Goal: Task Accomplishment & Management: Complete application form

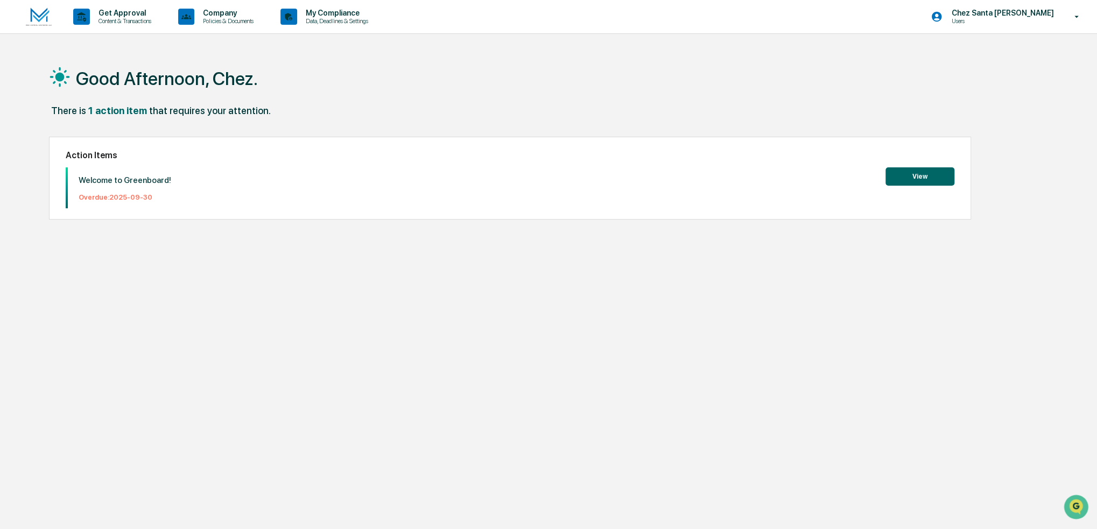
click at [948, 175] on button "View" at bounding box center [919, 176] width 69 height 18
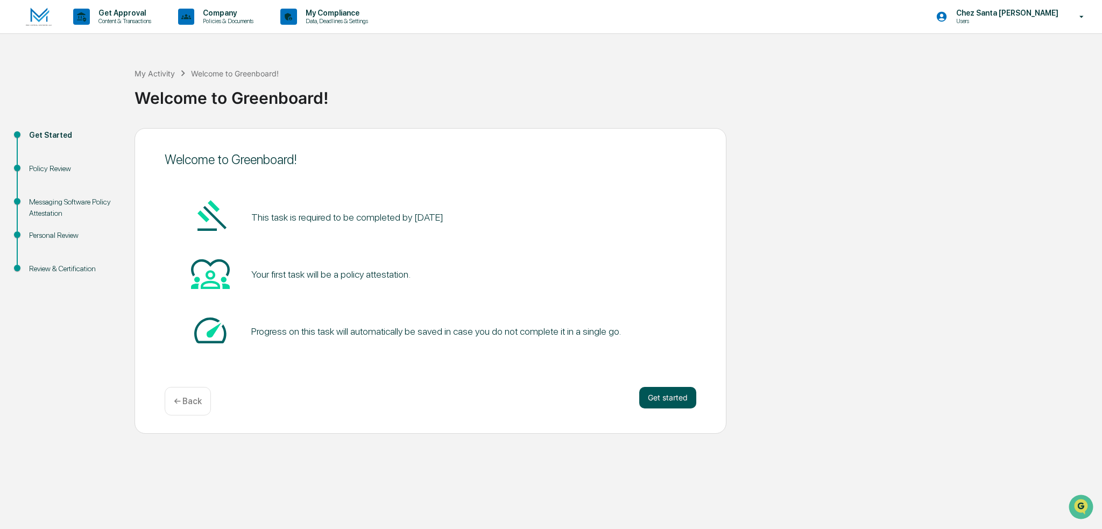
click at [676, 401] on button "Get started" at bounding box center [667, 398] width 57 height 22
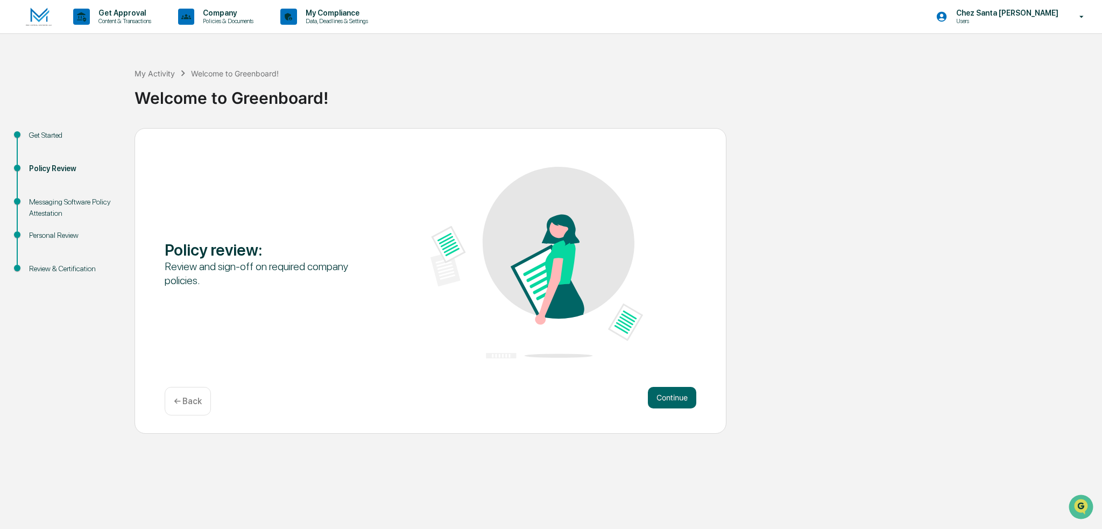
click at [676, 401] on button "Continue" at bounding box center [672, 398] width 48 height 22
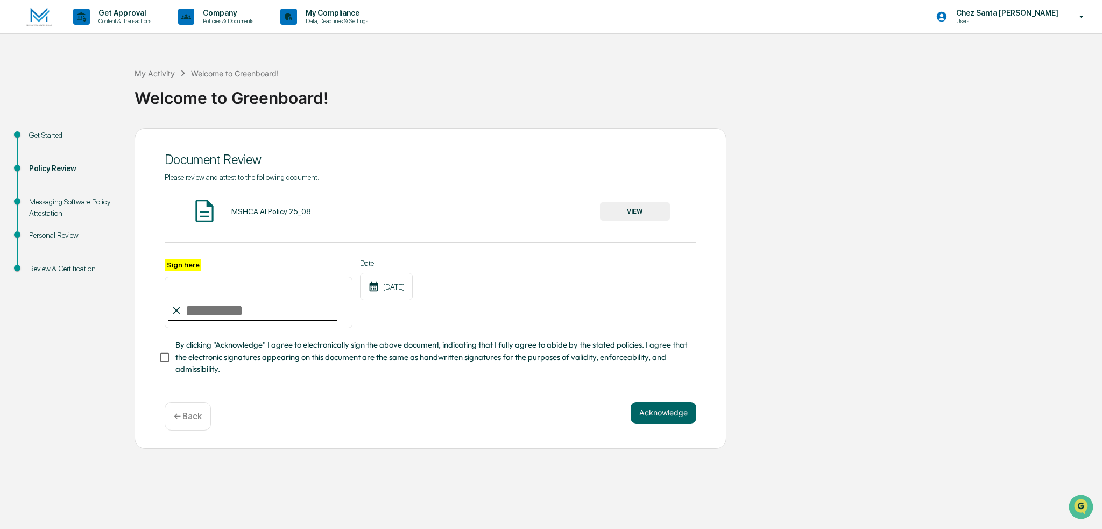
click at [207, 310] on input "Sign here" at bounding box center [259, 303] width 188 height 52
type input "**********"
click at [456, 316] on div "**********" at bounding box center [431, 294] width 532 height 70
click at [674, 408] on button "Acknowledge" at bounding box center [664, 413] width 66 height 22
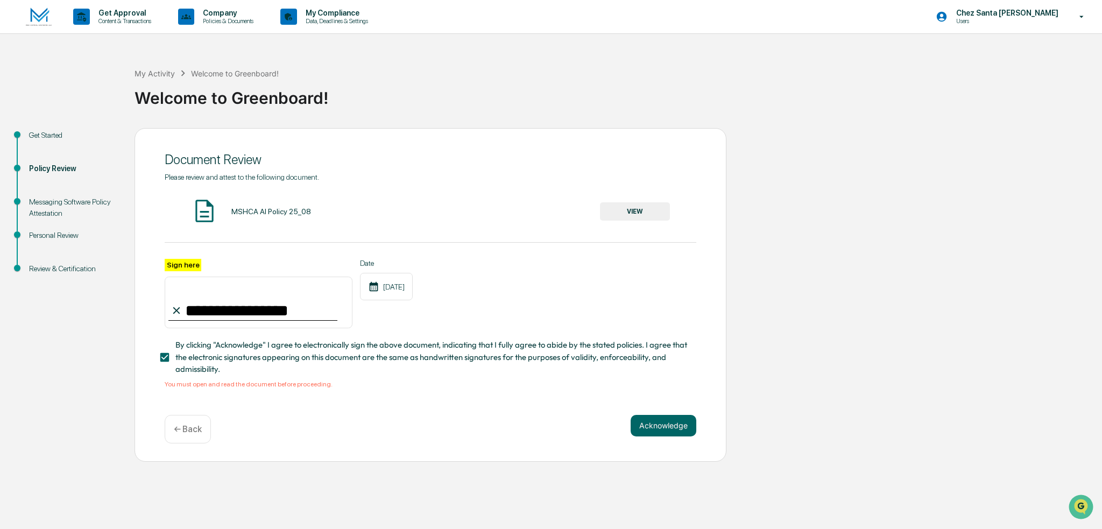
click at [648, 213] on button "VIEW" at bounding box center [635, 211] width 70 height 18
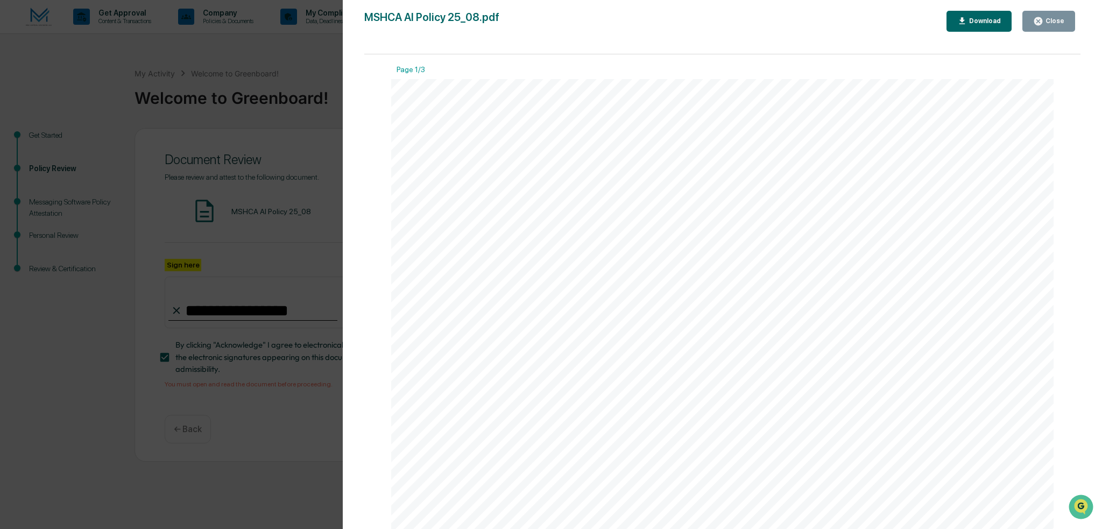
click at [1051, 23] on div "Close" at bounding box center [1053, 21] width 21 height 8
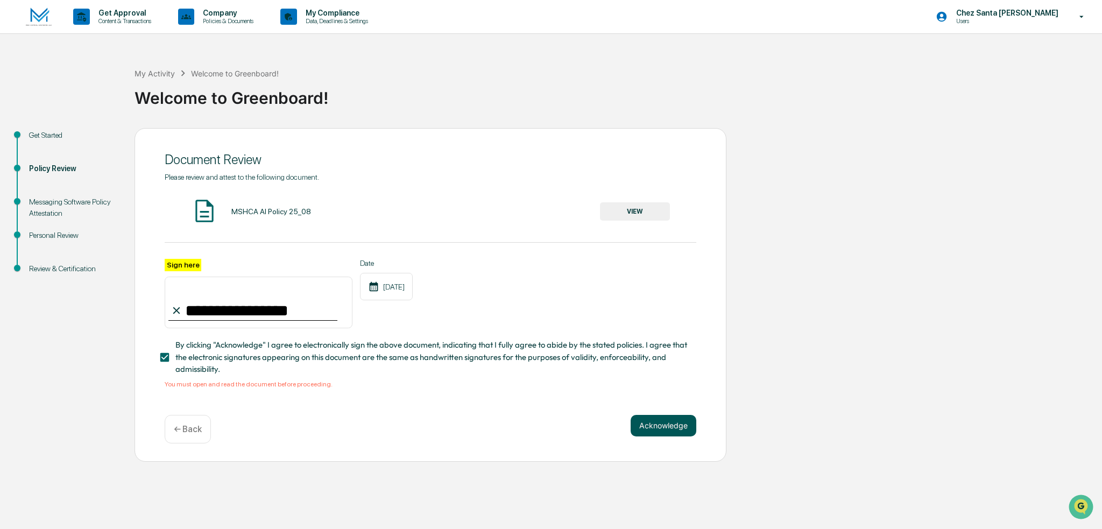
click at [654, 435] on button "Acknowledge" at bounding box center [664, 426] width 66 height 22
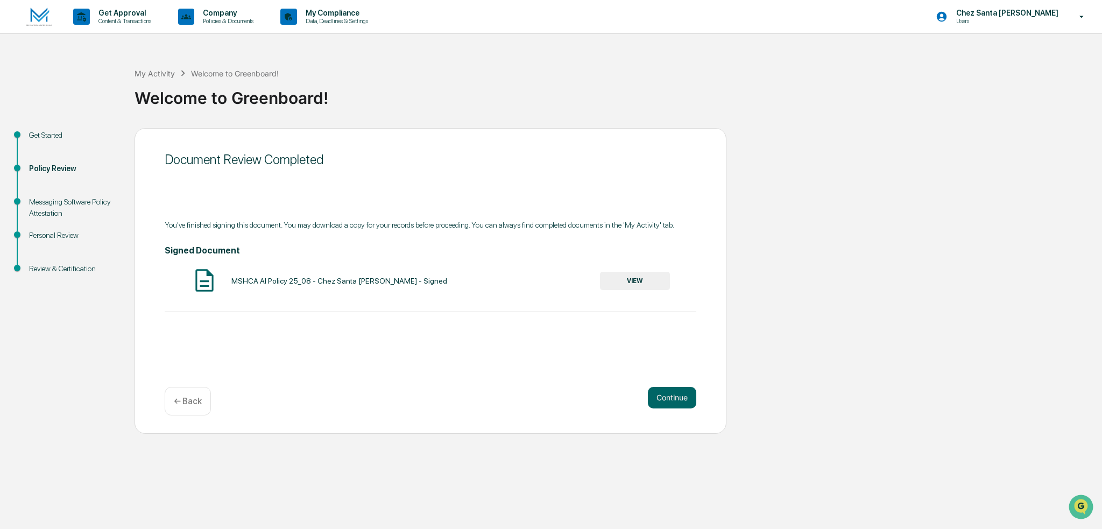
click at [624, 273] on button "VIEW" at bounding box center [635, 281] width 70 height 18
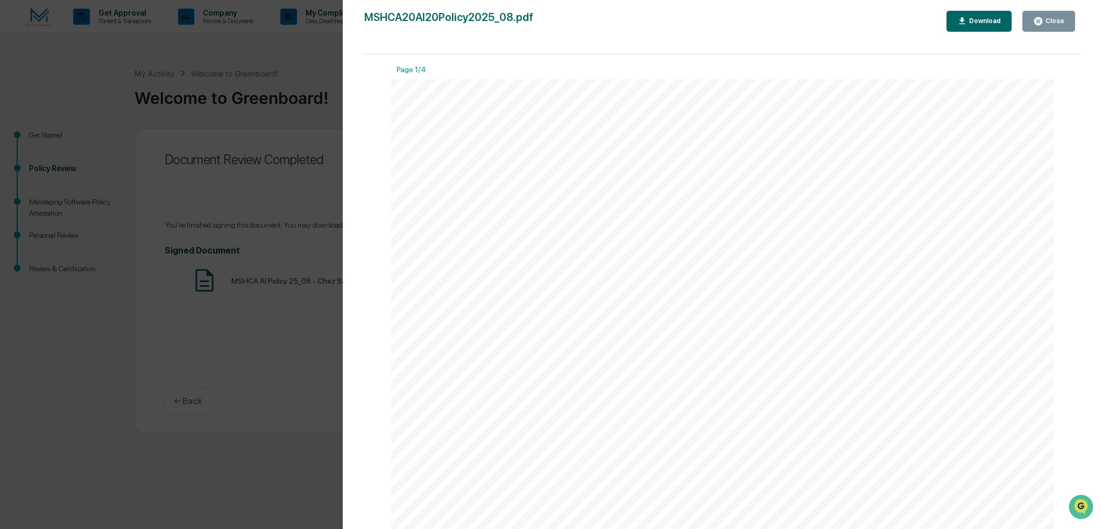
click at [1055, 20] on div "Close" at bounding box center [1053, 21] width 21 height 8
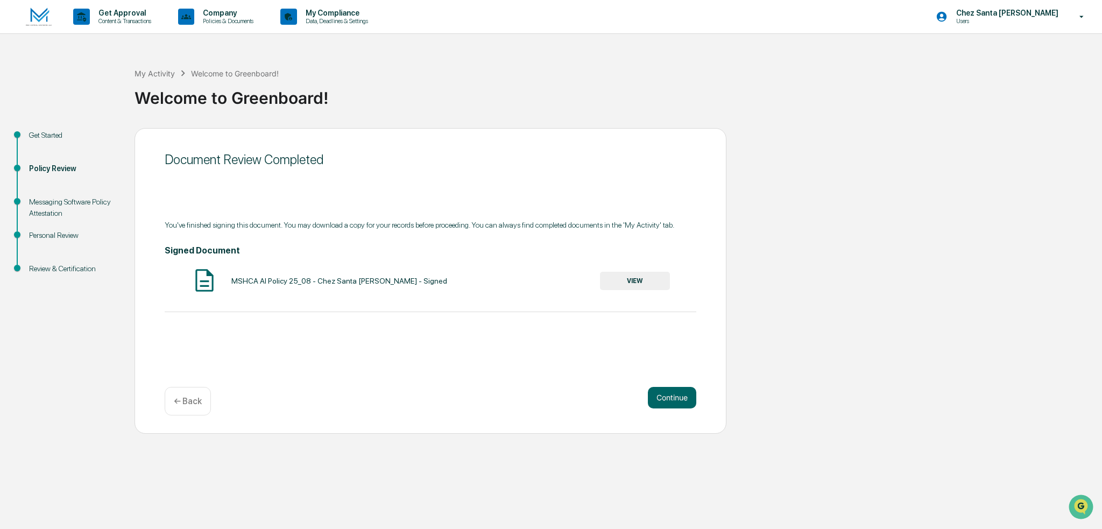
click at [658, 381] on div "Document Review Completed You've finished signing this document. You may downlo…" at bounding box center [431, 281] width 592 height 306
click at [665, 397] on button "Continue" at bounding box center [672, 398] width 48 height 22
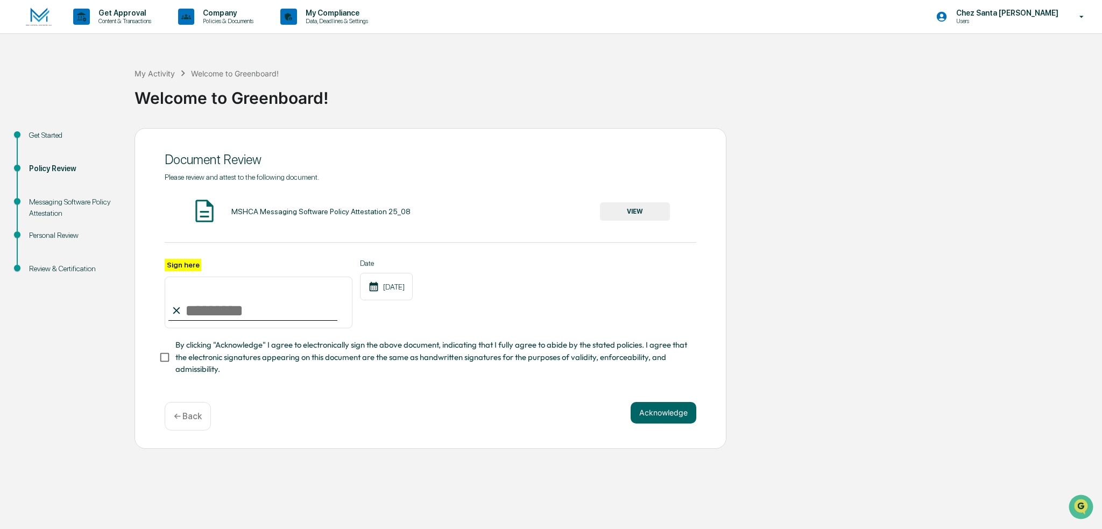
click at [236, 317] on input "Sign here" at bounding box center [259, 303] width 188 height 52
click at [222, 312] on input "Sign here" at bounding box center [259, 303] width 188 height 52
type input "**********"
click at [632, 213] on button "VIEW" at bounding box center [635, 211] width 70 height 18
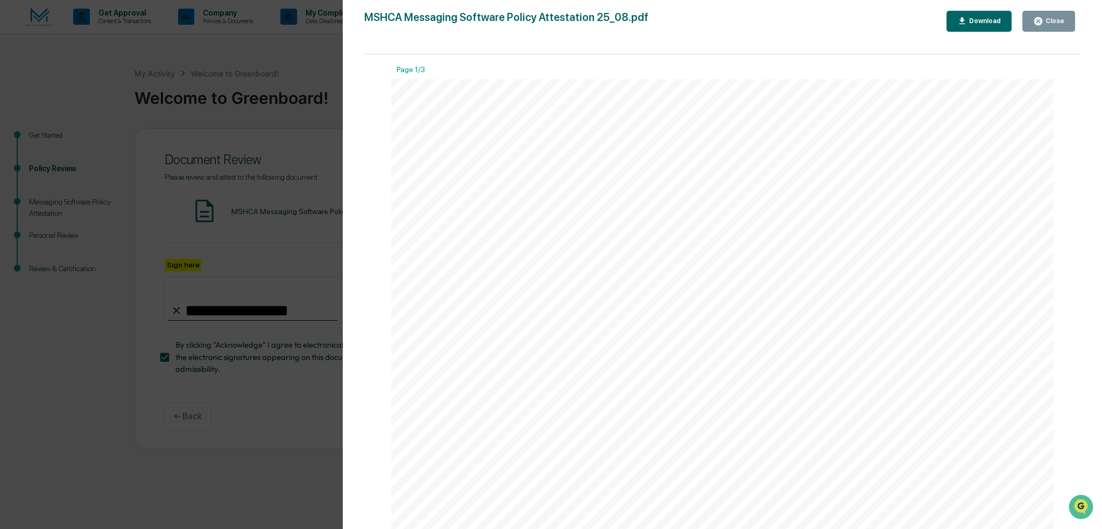
click at [1048, 20] on div "Close" at bounding box center [1053, 21] width 21 height 8
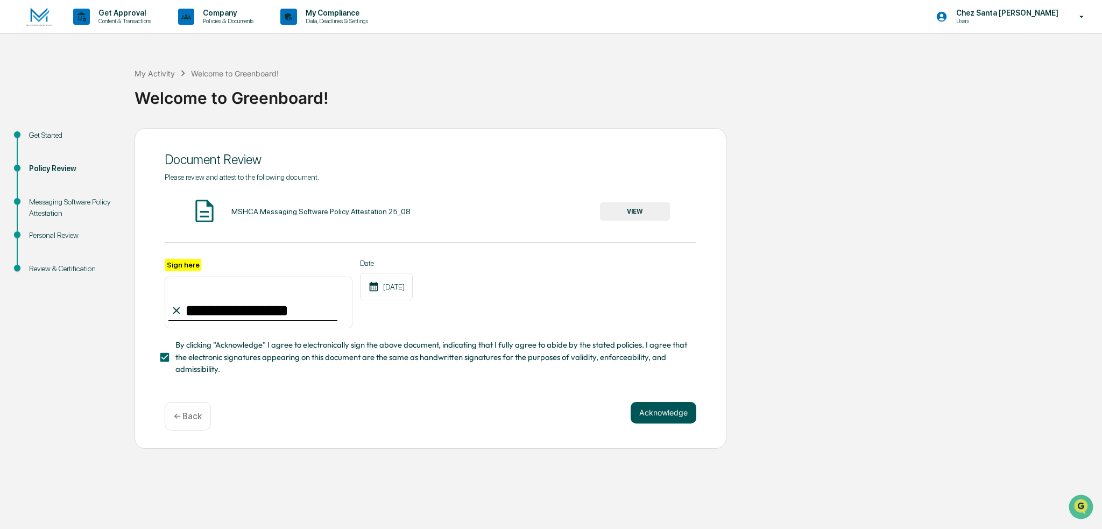
click at [677, 411] on button "Acknowledge" at bounding box center [664, 413] width 66 height 22
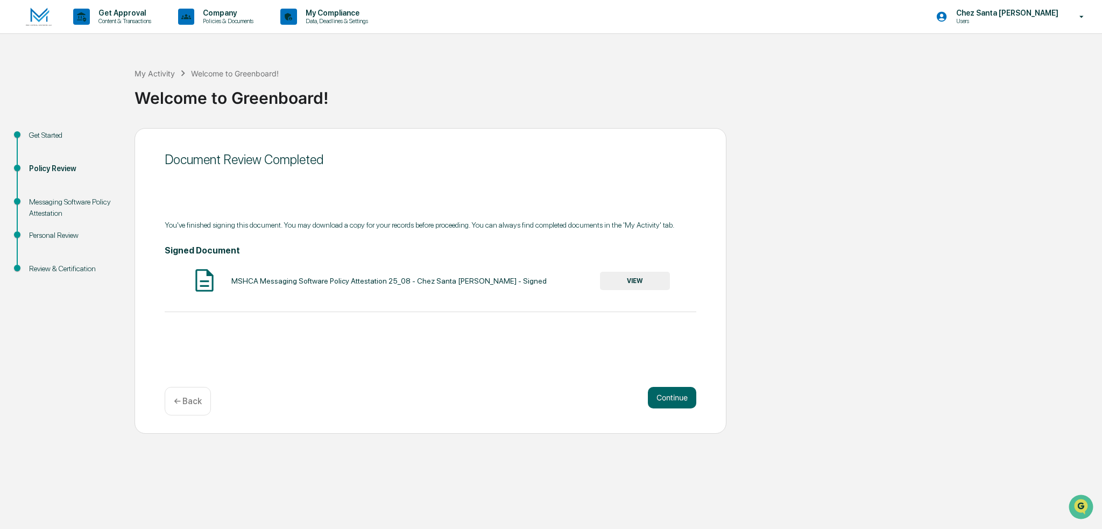
click at [638, 280] on button "VIEW" at bounding box center [635, 281] width 70 height 18
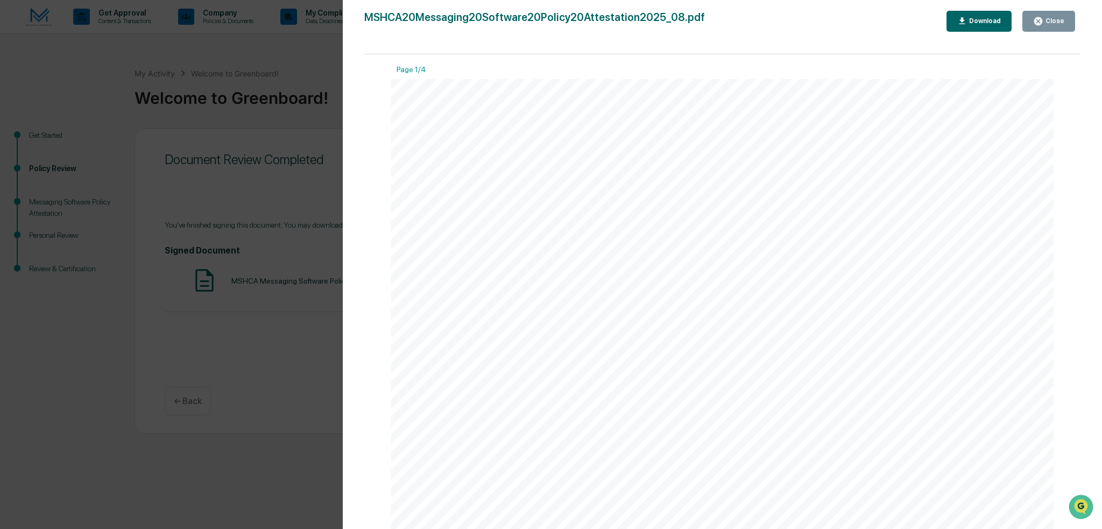
click at [1052, 20] on div "Close" at bounding box center [1053, 21] width 21 height 8
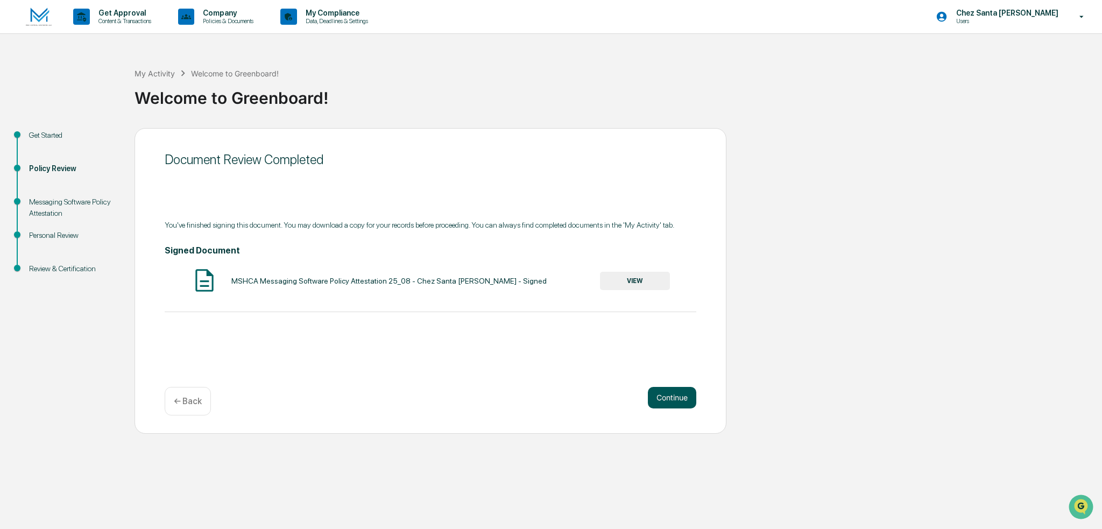
click at [663, 393] on button "Continue" at bounding box center [672, 398] width 48 height 22
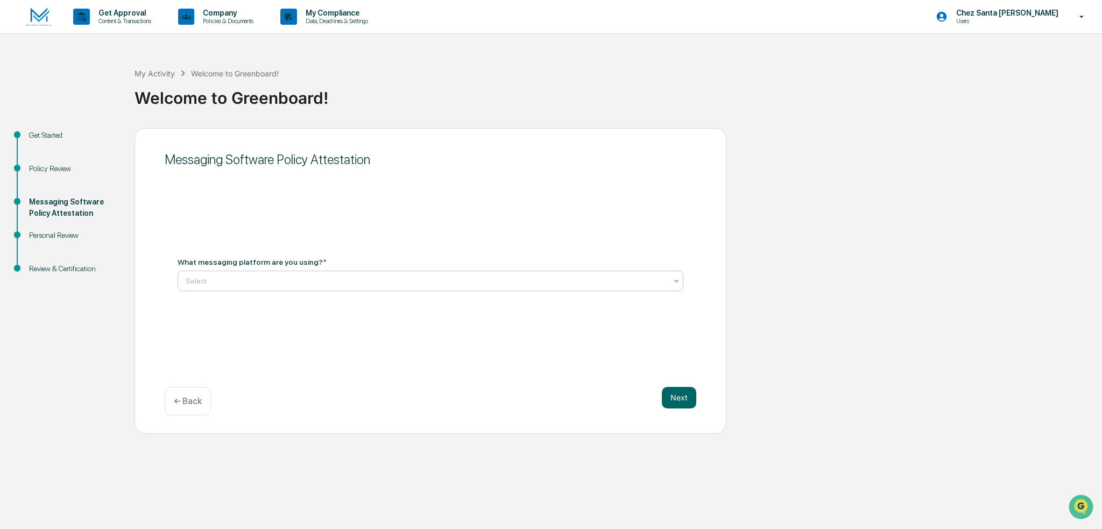
click at [462, 276] on div at bounding box center [426, 280] width 481 height 11
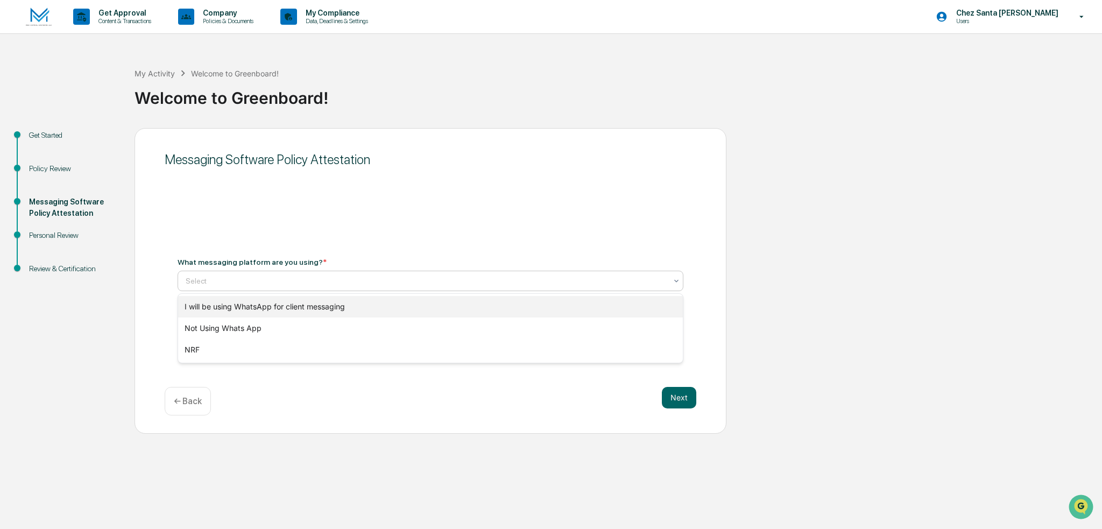
click at [276, 312] on div "I will be using WhatsApp for client messaging" at bounding box center [430, 307] width 505 height 22
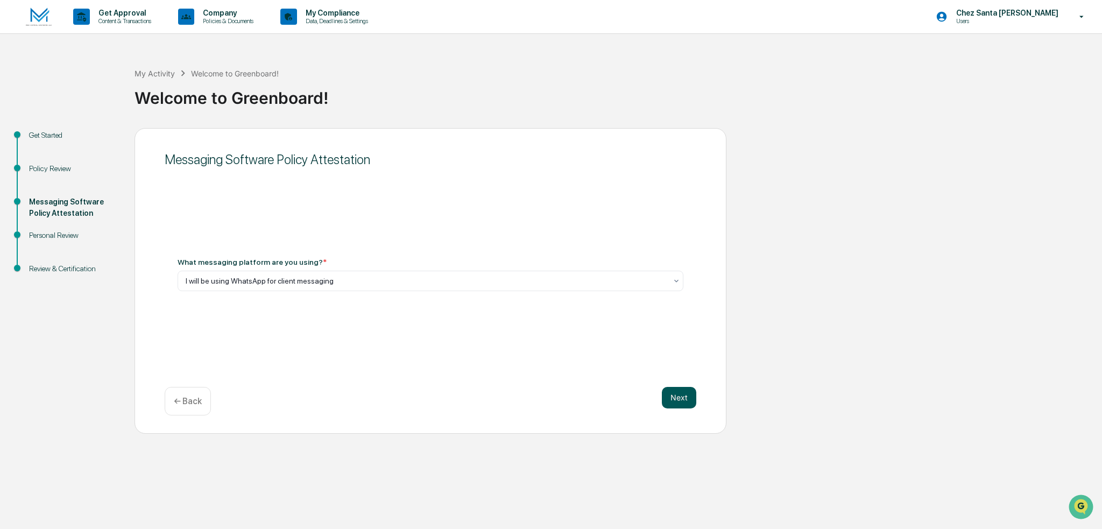
click at [683, 394] on button "Next" at bounding box center [679, 398] width 34 height 22
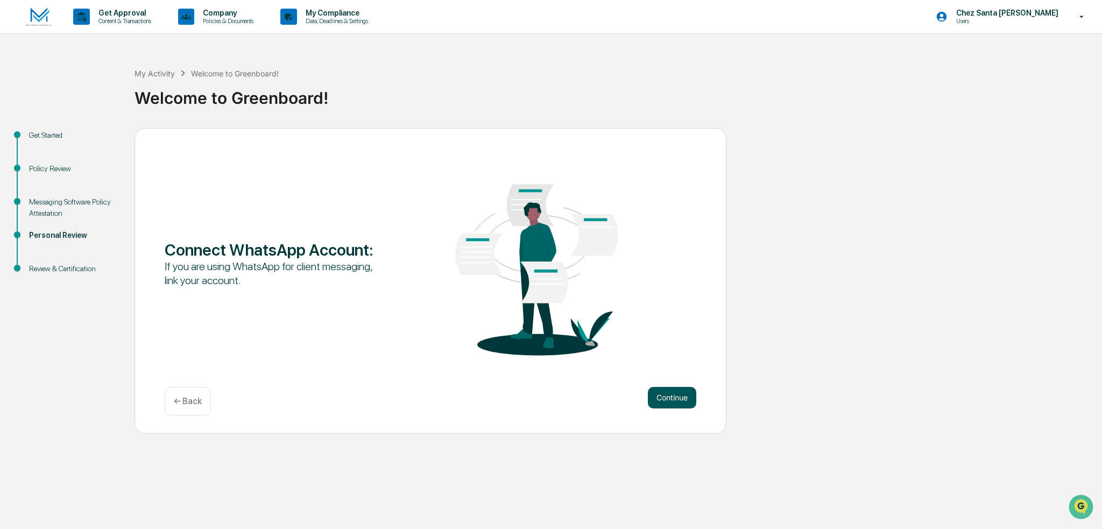
click at [678, 396] on button "Continue" at bounding box center [672, 398] width 48 height 22
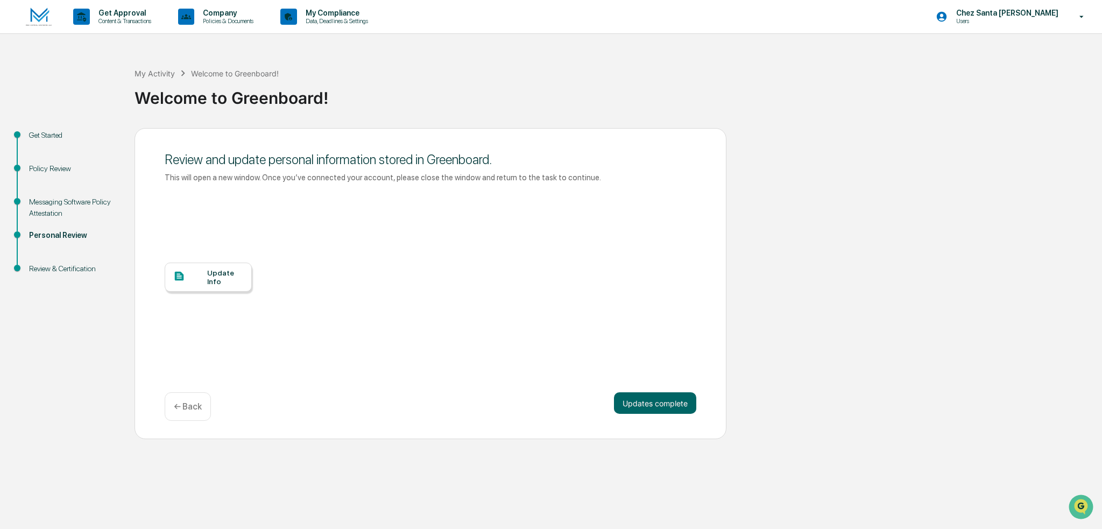
click at [217, 275] on div "Update Info" at bounding box center [225, 276] width 36 height 17
click at [652, 399] on button "Updates complete" at bounding box center [655, 403] width 82 height 22
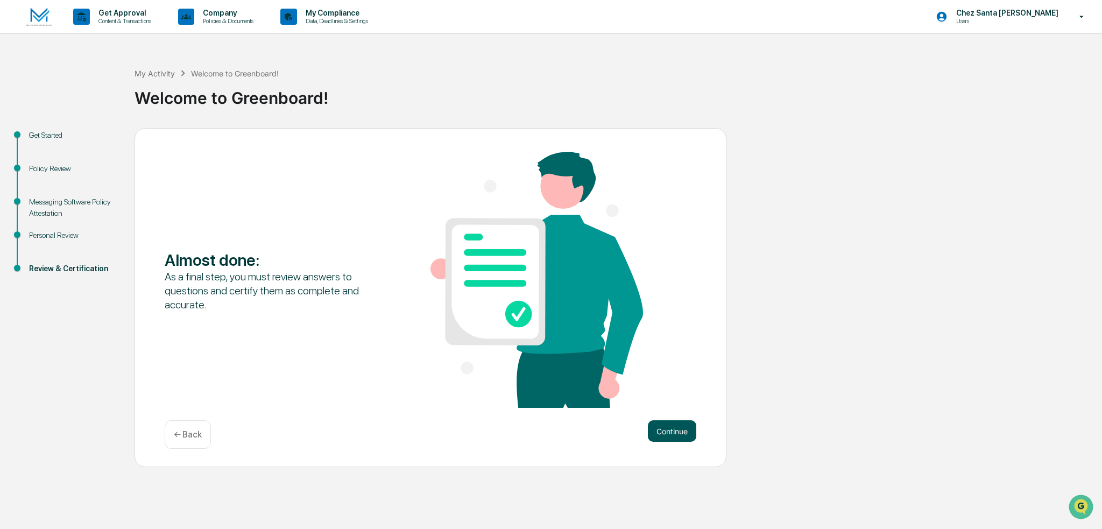
click at [676, 434] on button "Continue" at bounding box center [672, 431] width 48 height 22
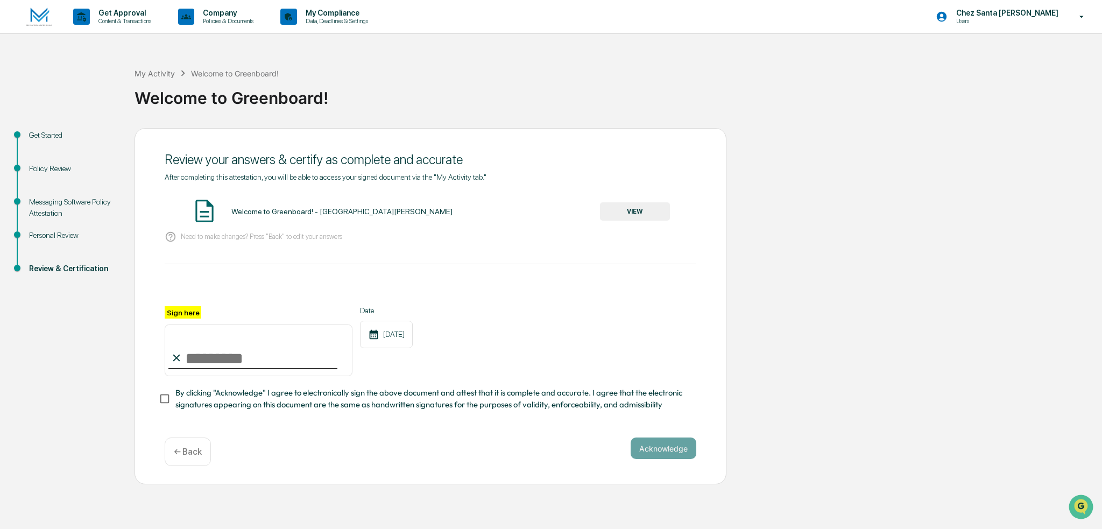
click at [626, 217] on button "VIEW" at bounding box center [635, 211] width 70 height 18
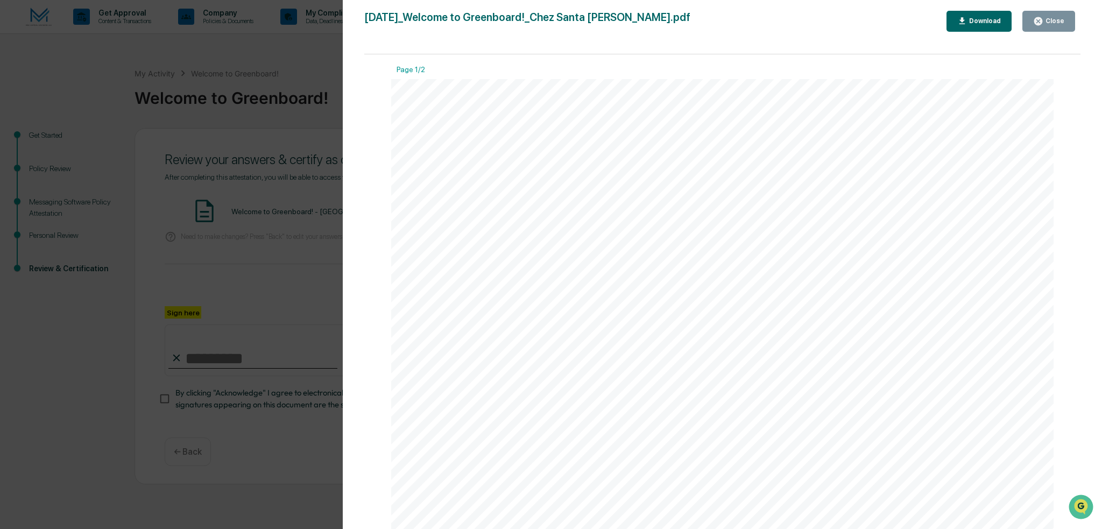
click at [1059, 20] on div "Close" at bounding box center [1053, 21] width 21 height 8
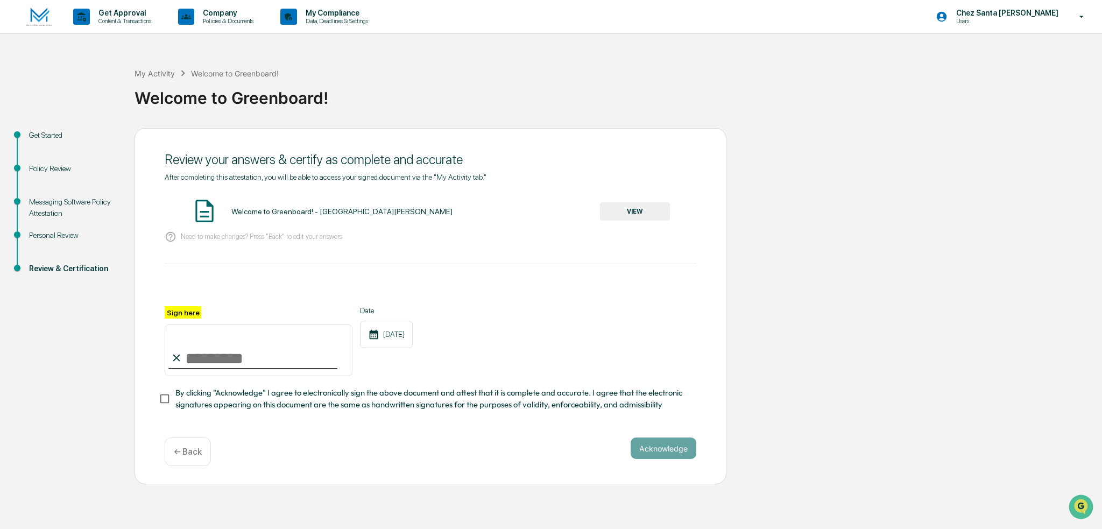
drag, startPoint x: 270, startPoint y: 357, endPoint x: 269, endPoint y: 351, distance: 6.0
click at [271, 357] on input "Sign here" at bounding box center [259, 350] width 188 height 52
type input "**********"
click at [627, 312] on div "**********" at bounding box center [431, 341] width 532 height 70
click at [667, 455] on button "Acknowledge" at bounding box center [664, 448] width 66 height 22
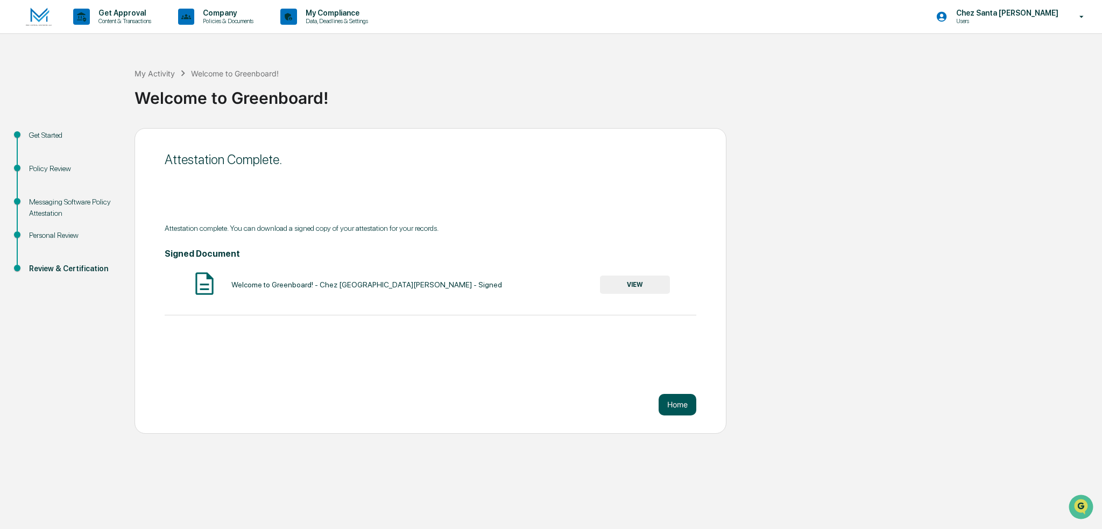
click at [691, 398] on button "Home" at bounding box center [678, 405] width 38 height 22
